Goal: Navigation & Orientation: Find specific page/section

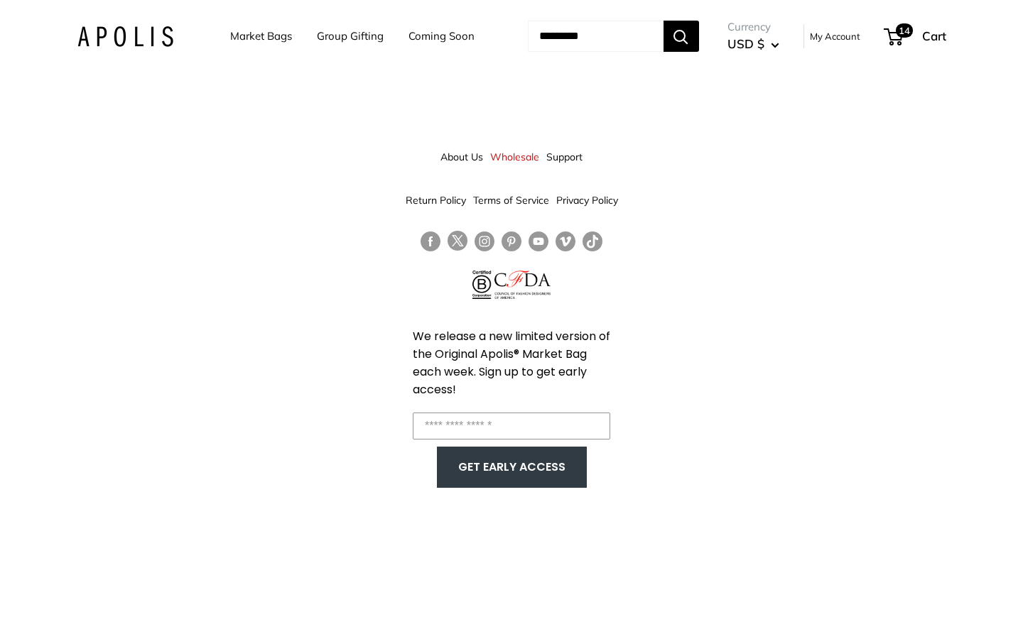
click at [459, 158] on link "About Us" at bounding box center [461, 157] width 43 height 26
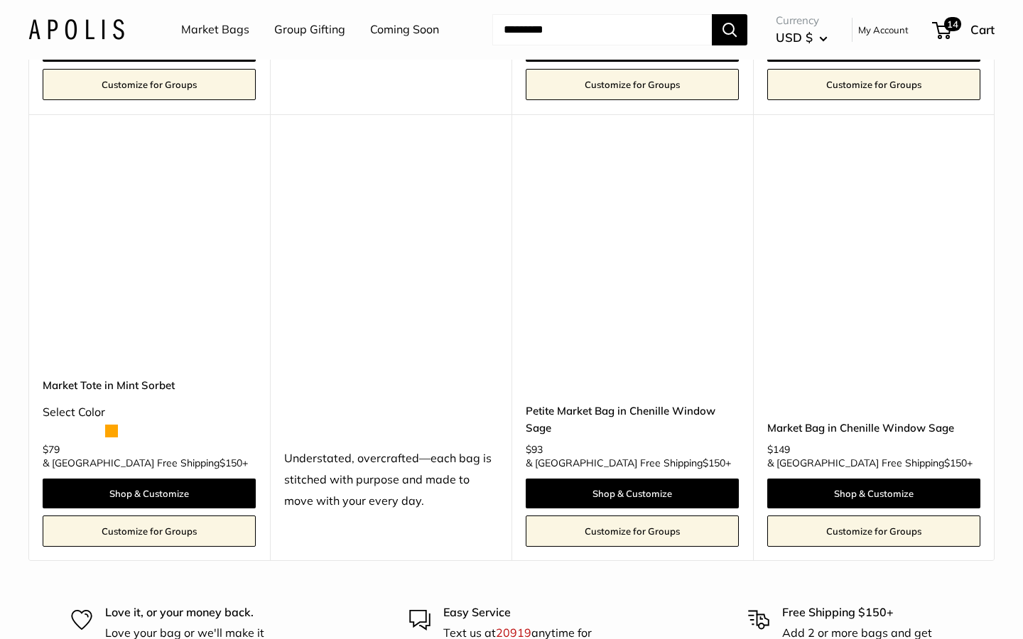
scroll to position [3892, 0]
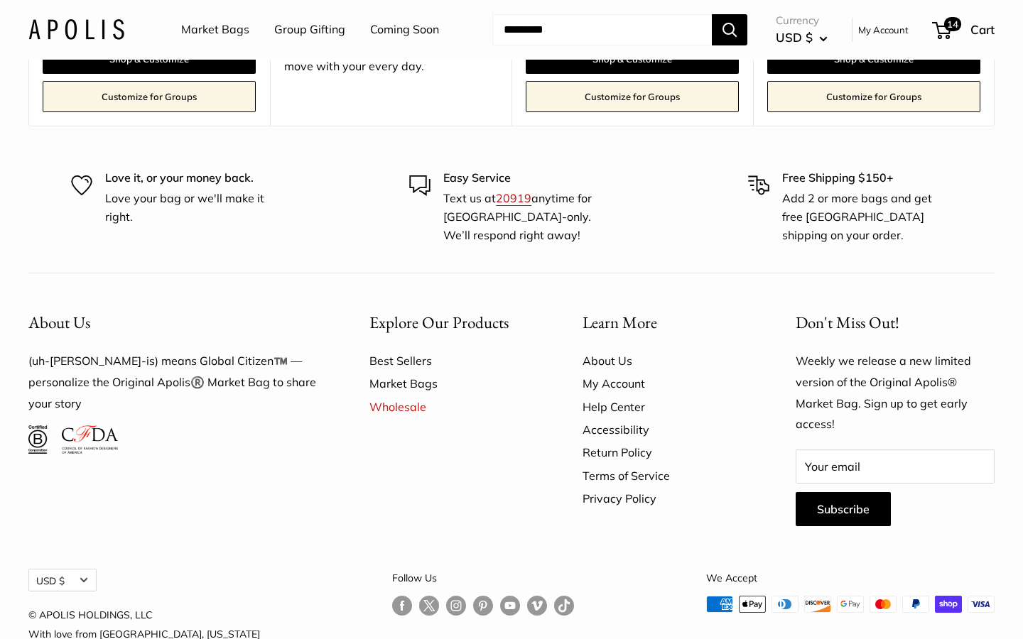
click at [611, 350] on link "About Us" at bounding box center [664, 361] width 163 height 23
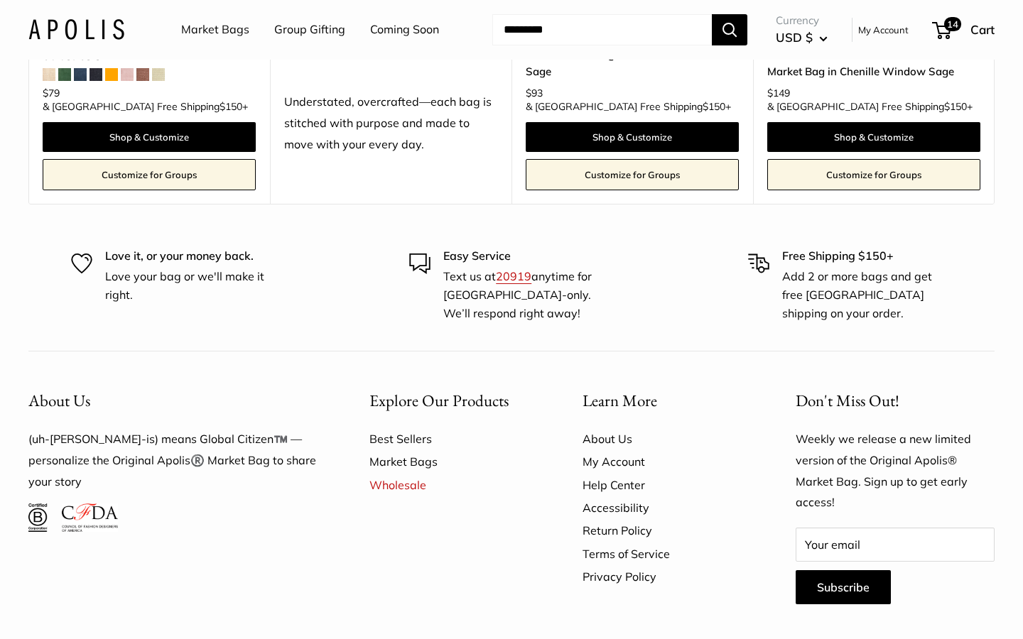
scroll to position [3892, 0]
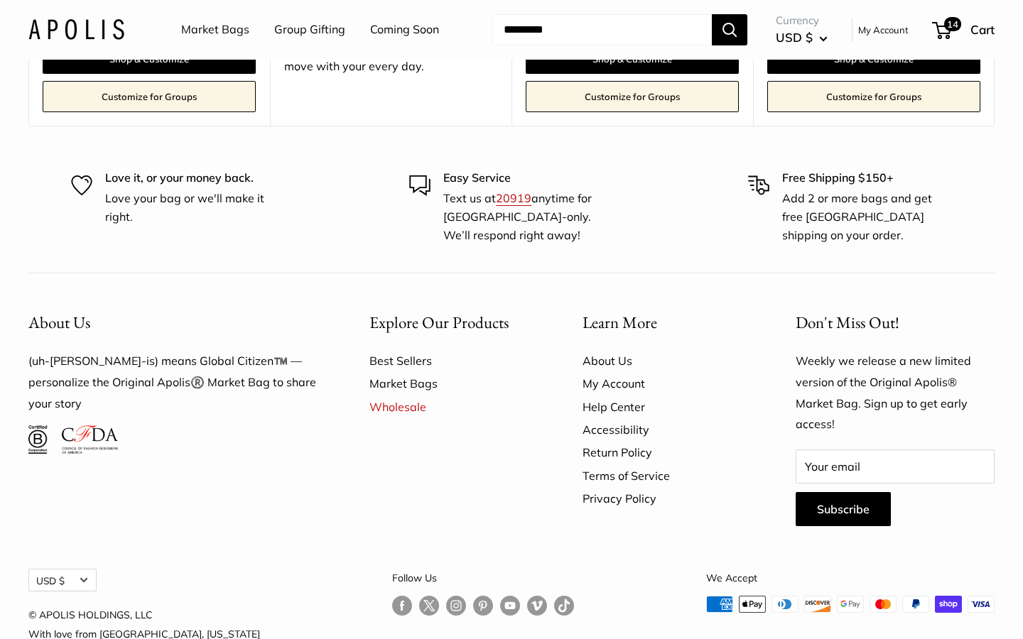
click at [34, 426] on img at bounding box center [37, 440] width 19 height 28
